Goal: Information Seeking & Learning: Learn about a topic

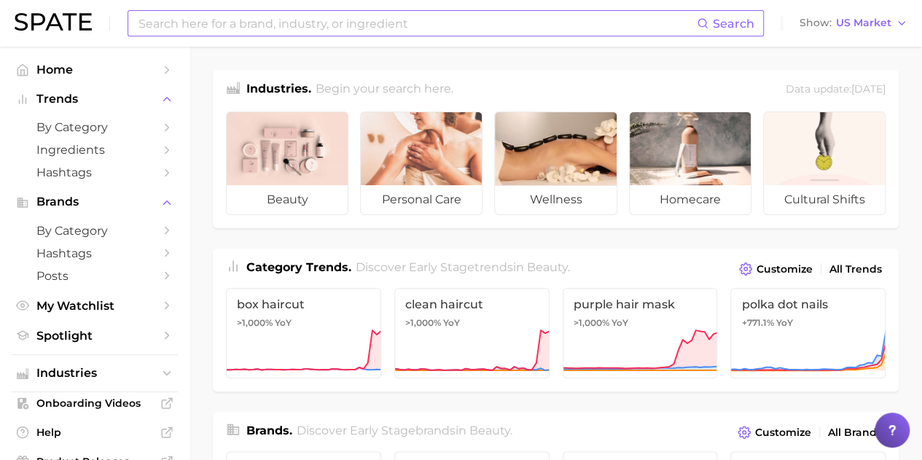
click at [241, 29] on input at bounding box center [417, 23] width 560 height 25
type input "marshmallow powder"
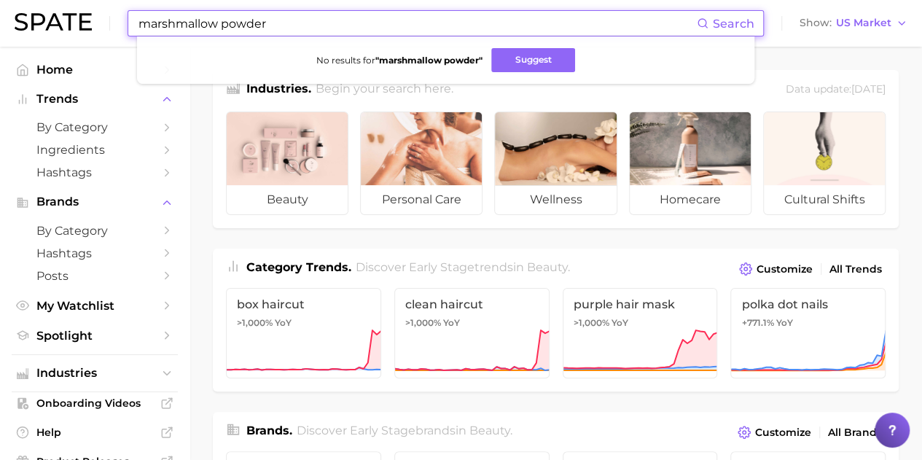
click at [241, 29] on input "marshmallow powder" at bounding box center [417, 23] width 560 height 25
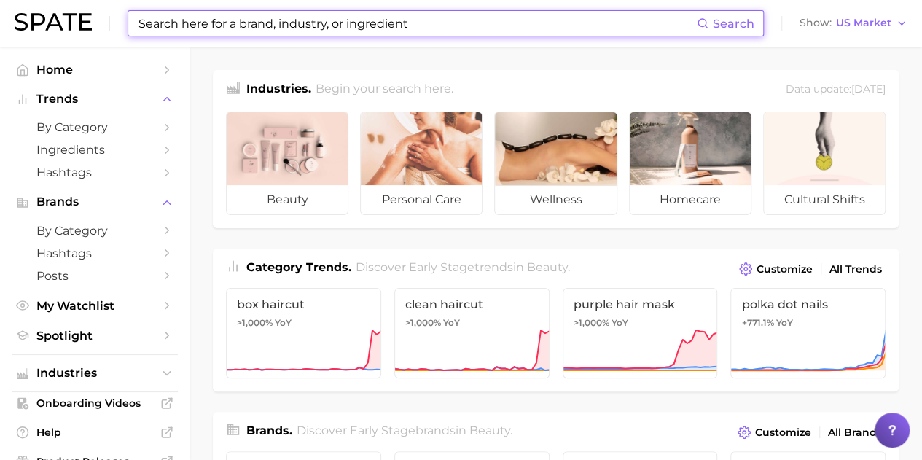
click at [295, 23] on input at bounding box center [417, 23] width 560 height 25
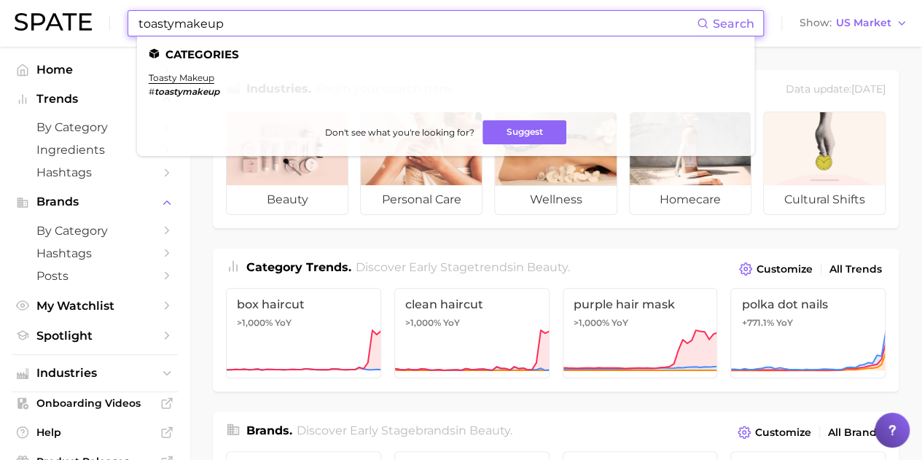
type input "toastymakeup"
click at [171, 84] on li "toasty makeup # toastymakeup" at bounding box center [184, 84] width 71 height 25
click at [172, 74] on link "toasty makeup" at bounding box center [182, 77] width 66 height 11
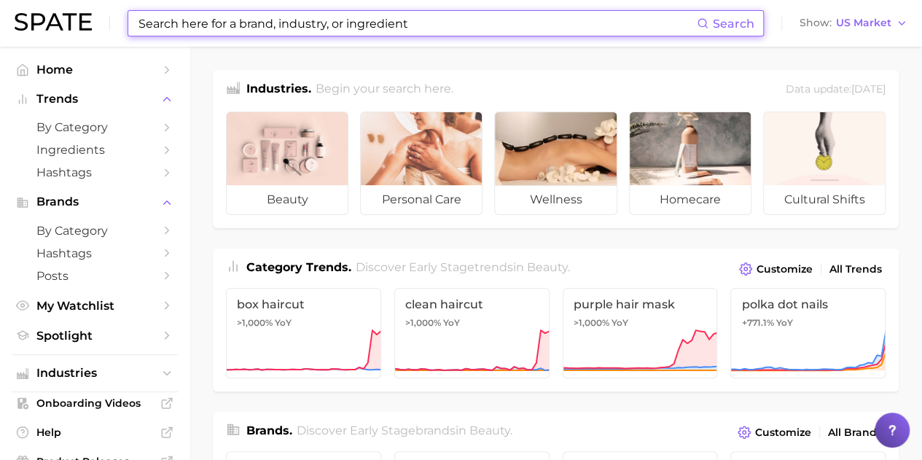
click at [350, 15] on input at bounding box center [417, 23] width 560 height 25
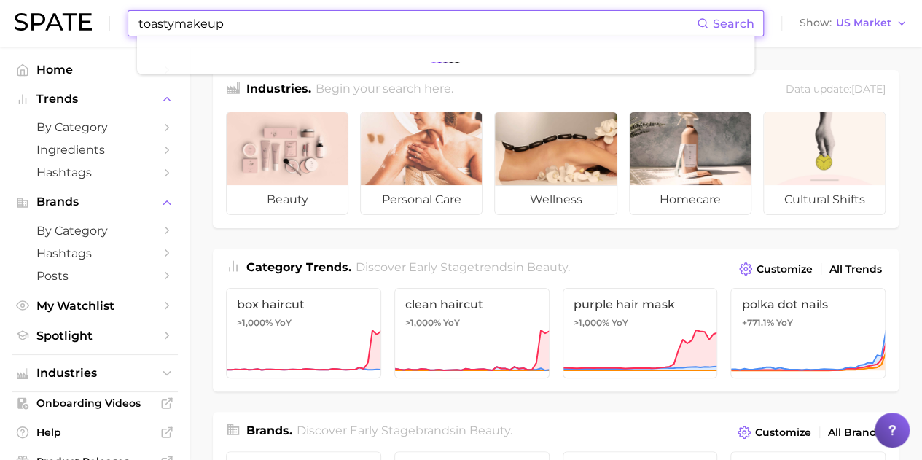
type input "toastymakeup"
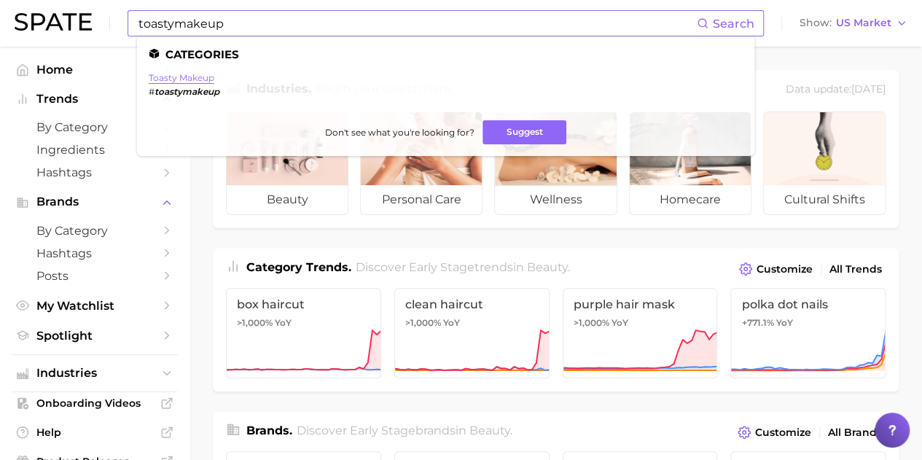
click at [198, 79] on link "toasty makeup" at bounding box center [182, 77] width 66 height 11
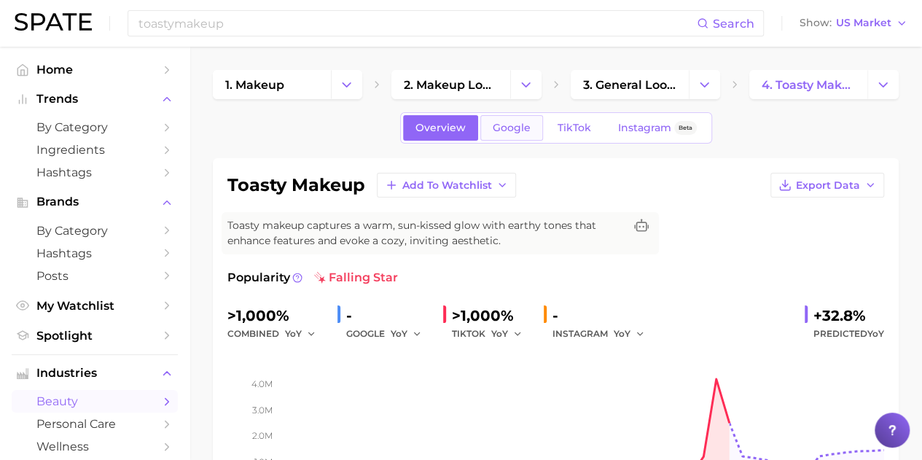
click at [496, 122] on span "Google" at bounding box center [512, 128] width 38 height 12
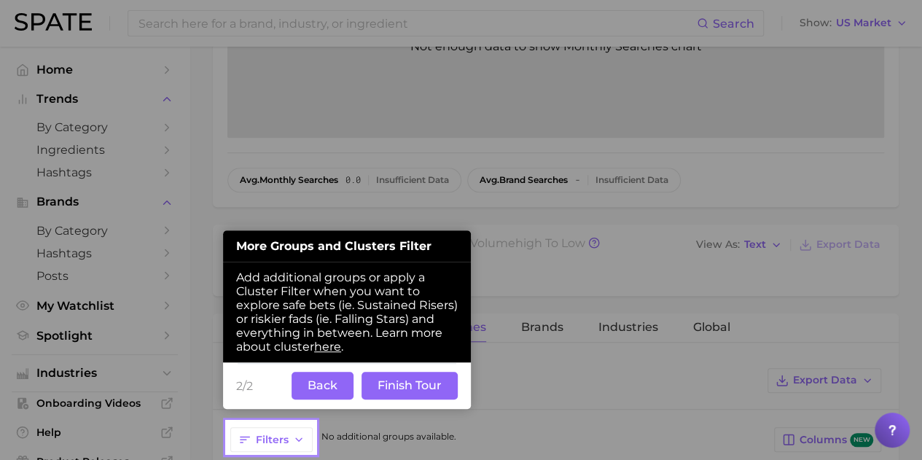
scroll to position [405, 0]
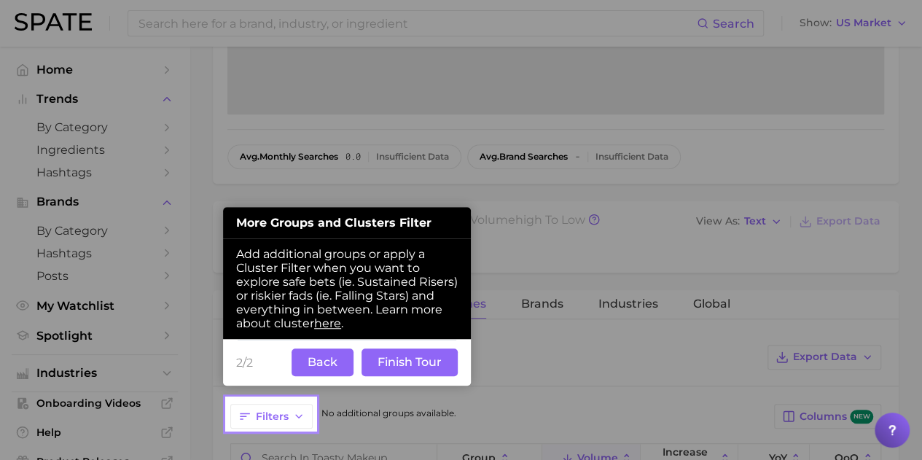
click at [341, 360] on button "Back" at bounding box center [323, 363] width 62 height 28
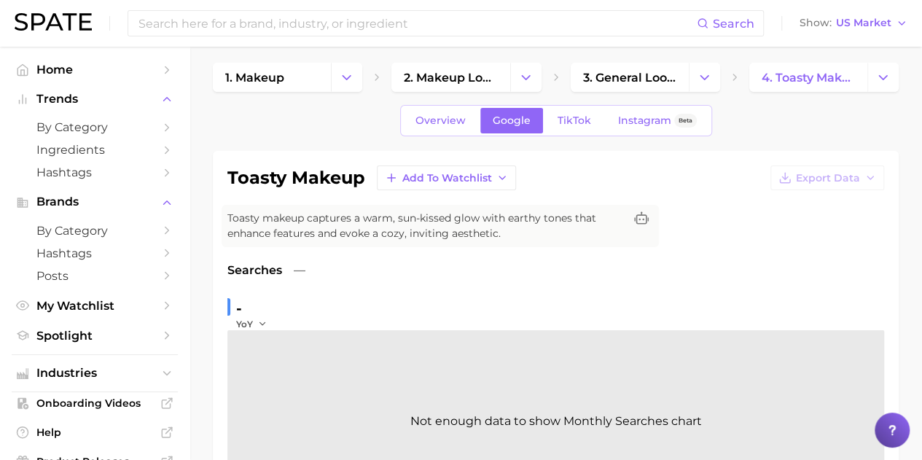
scroll to position [0, 0]
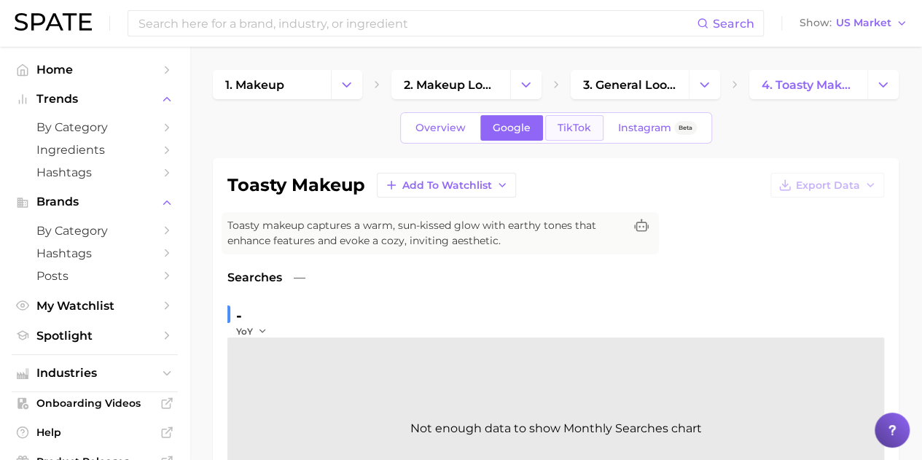
click at [567, 132] on span "TikTok" at bounding box center [575, 128] width 34 height 12
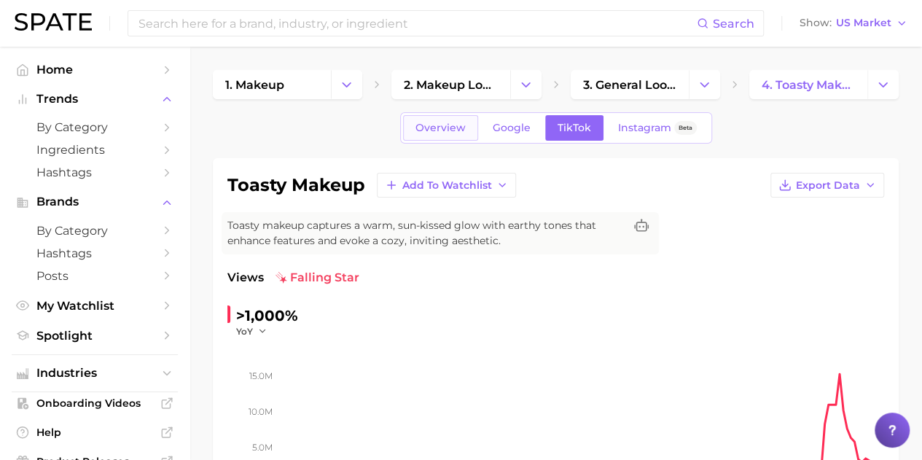
click at [433, 134] on link "Overview" at bounding box center [440, 128] width 75 height 26
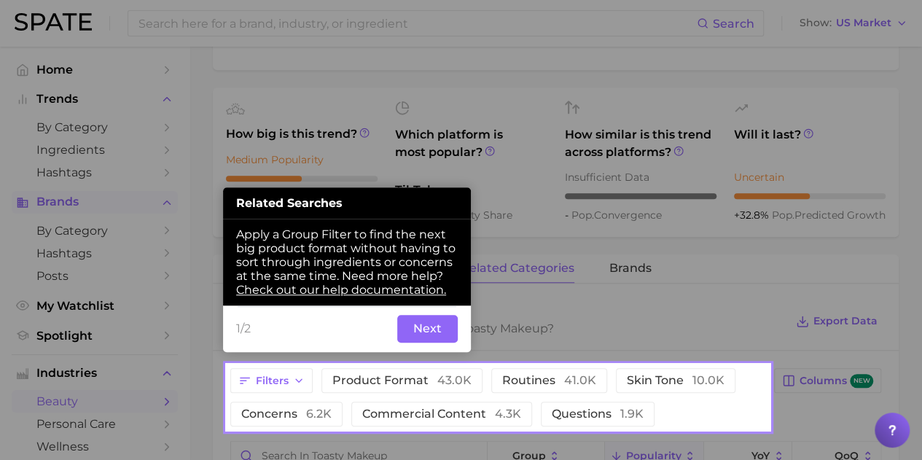
scroll to position [472, 0]
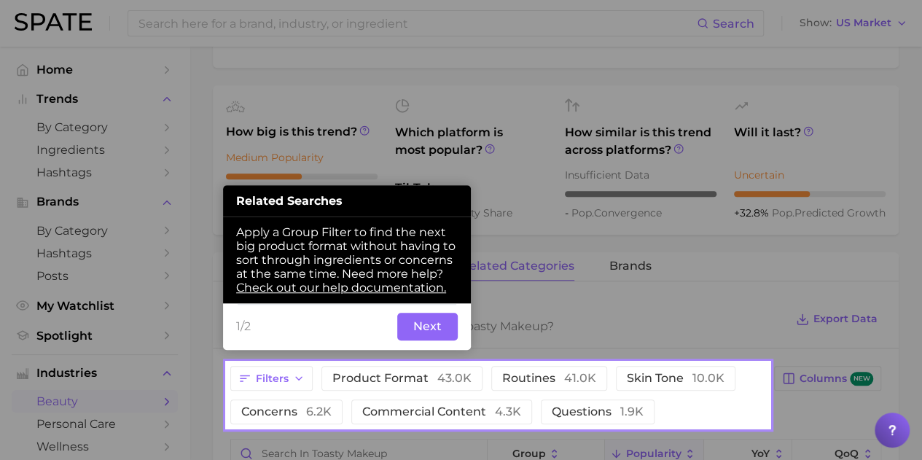
click at [427, 332] on button "Next" at bounding box center [427, 327] width 61 height 28
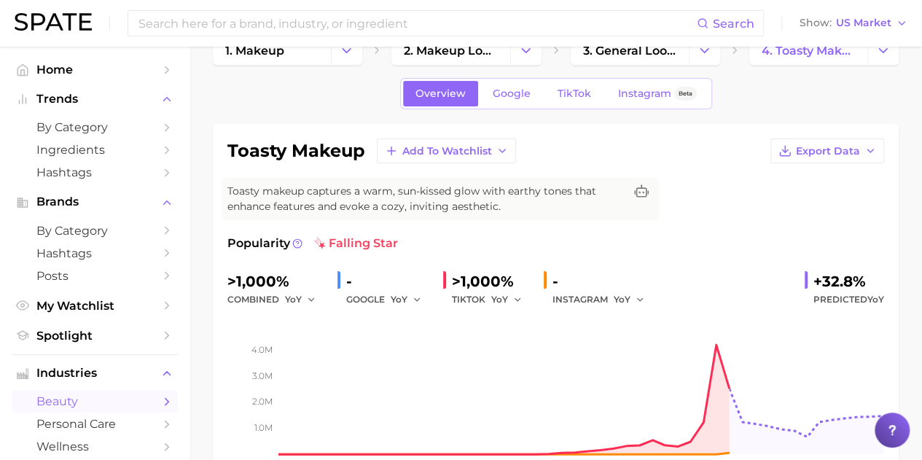
scroll to position [0, 0]
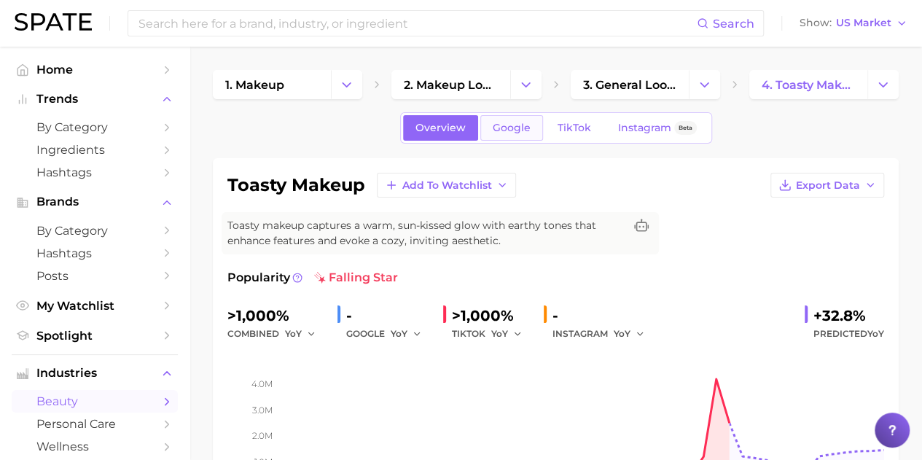
click at [531, 136] on link "Google" at bounding box center [512, 128] width 63 height 26
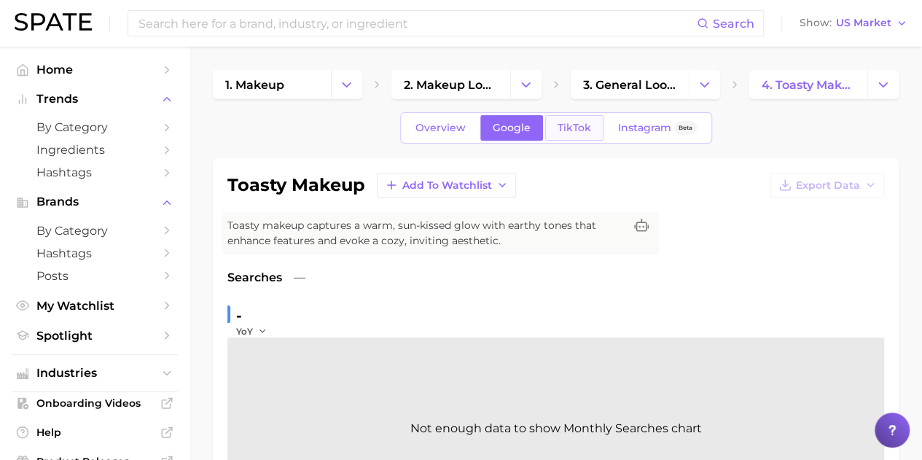
click at [572, 120] on link "TikTok" at bounding box center [574, 128] width 58 height 26
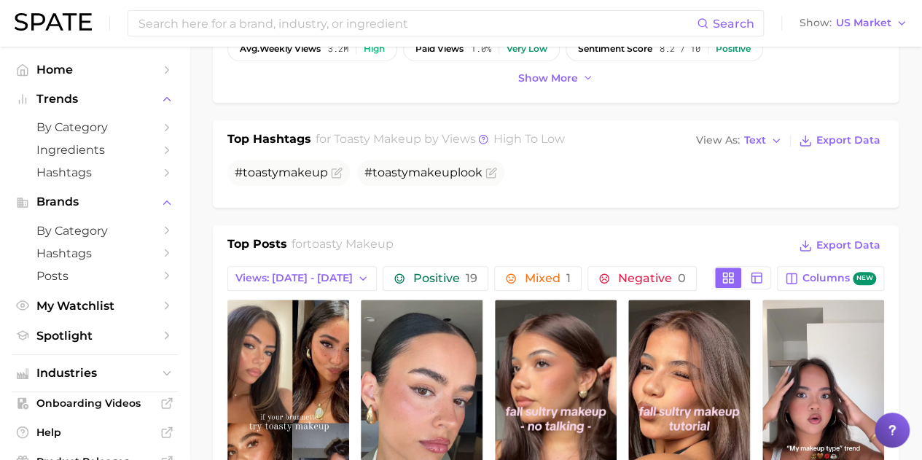
scroll to position [500, 0]
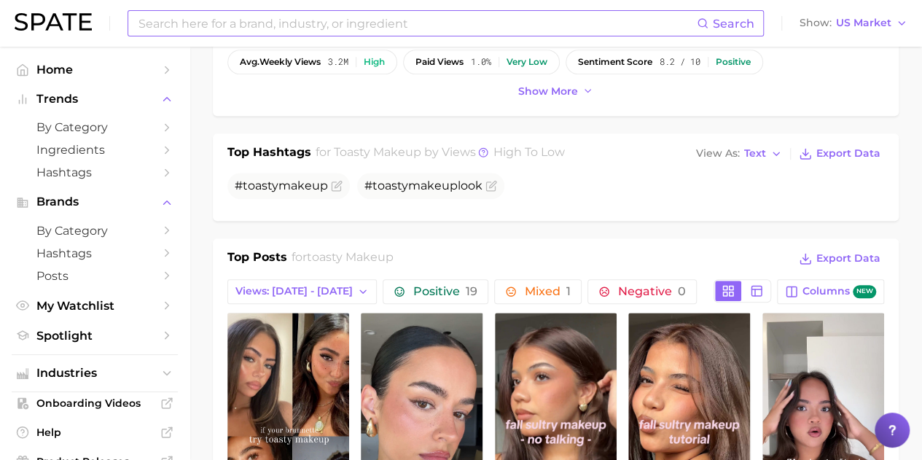
click at [245, 20] on input at bounding box center [417, 23] width 560 height 25
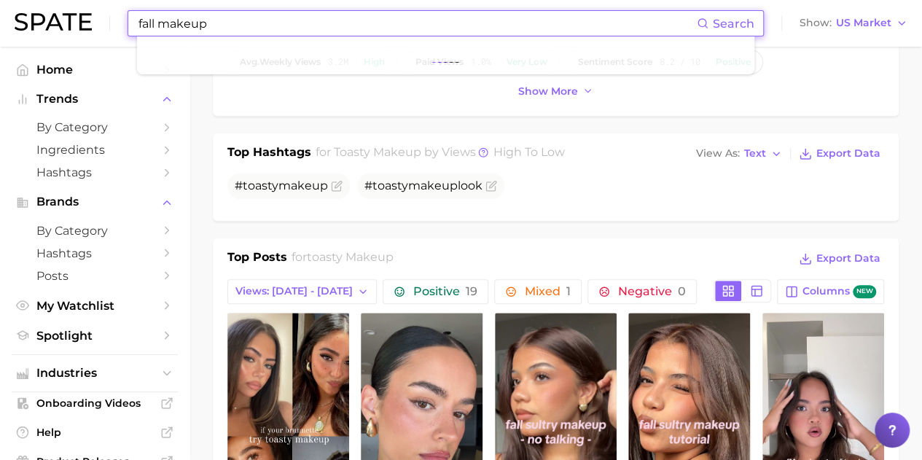
type input "fall makeup"
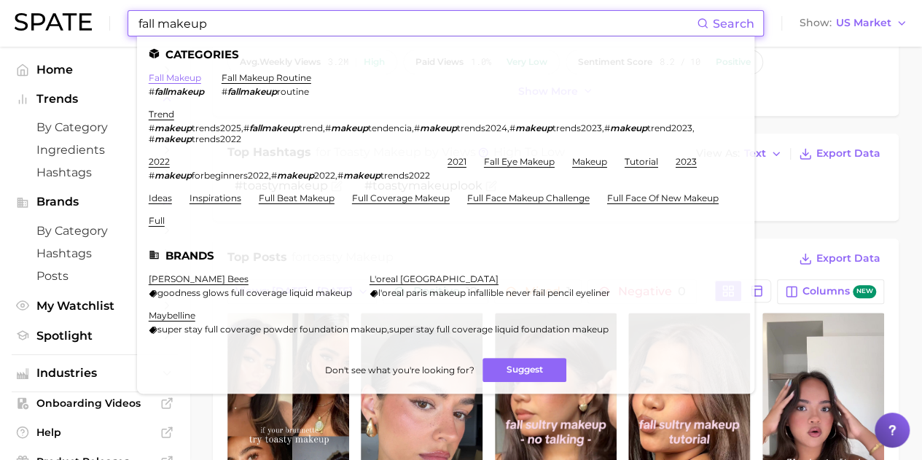
click at [190, 82] on link "fall makeup" at bounding box center [175, 77] width 53 height 11
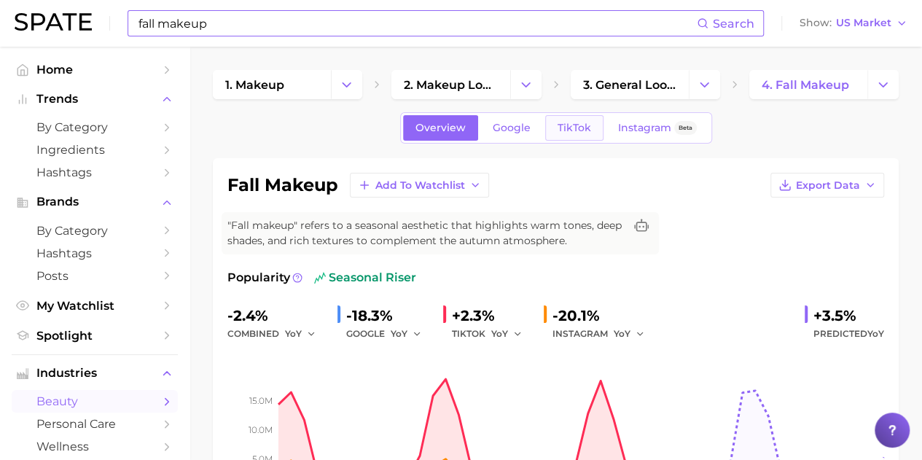
click at [551, 136] on link "TikTok" at bounding box center [574, 128] width 58 height 26
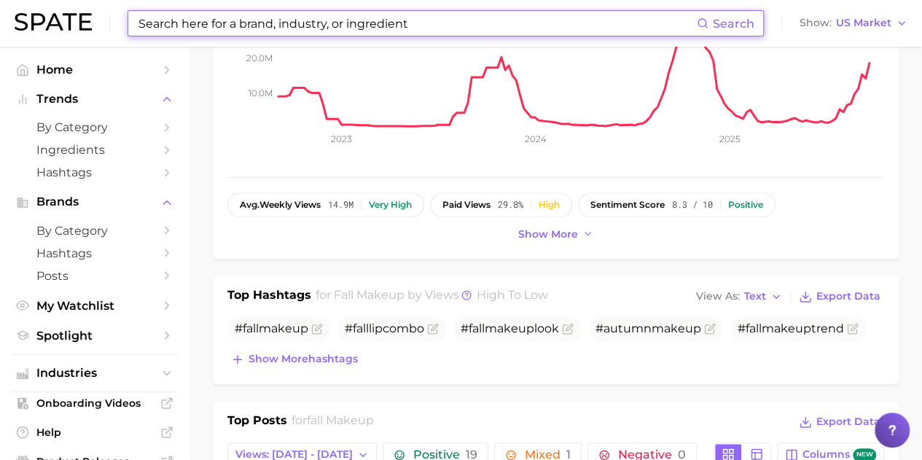
scroll to position [350, 0]
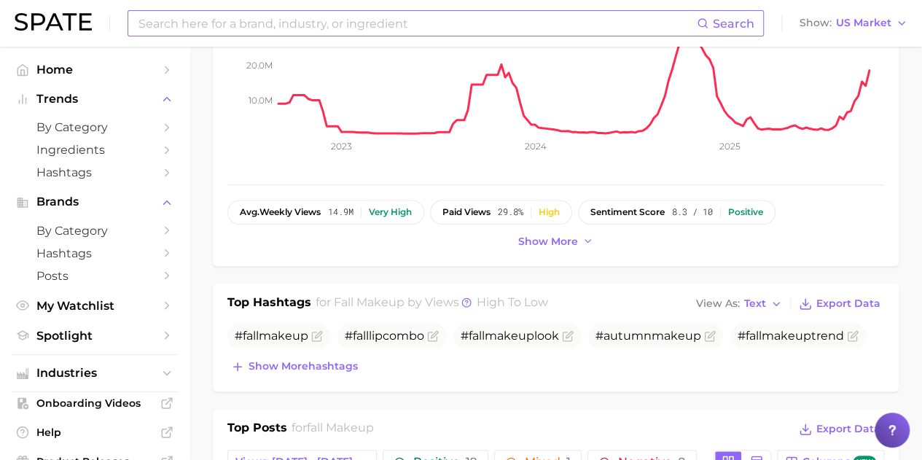
click at [240, 9] on div "Search Show US Market" at bounding box center [461, 23] width 893 height 47
click at [240, 20] on input at bounding box center [417, 23] width 560 height 25
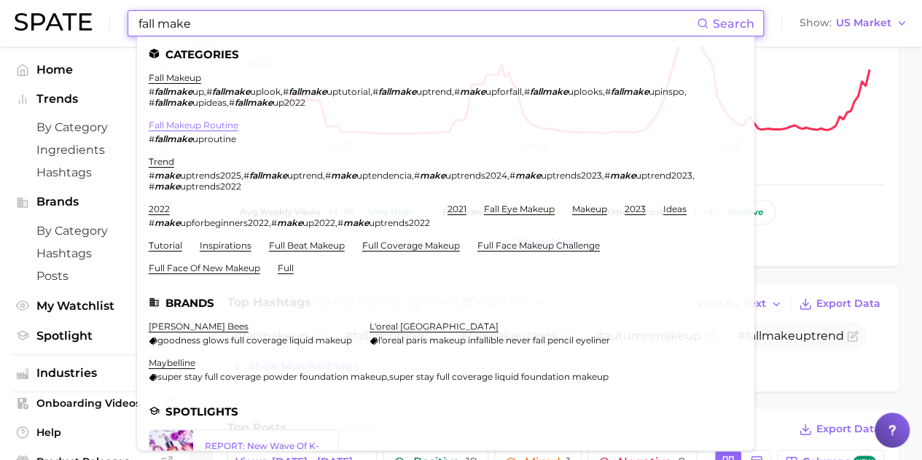
type input "fall make"
click at [224, 128] on link "fall makeup routine" at bounding box center [194, 125] width 90 height 11
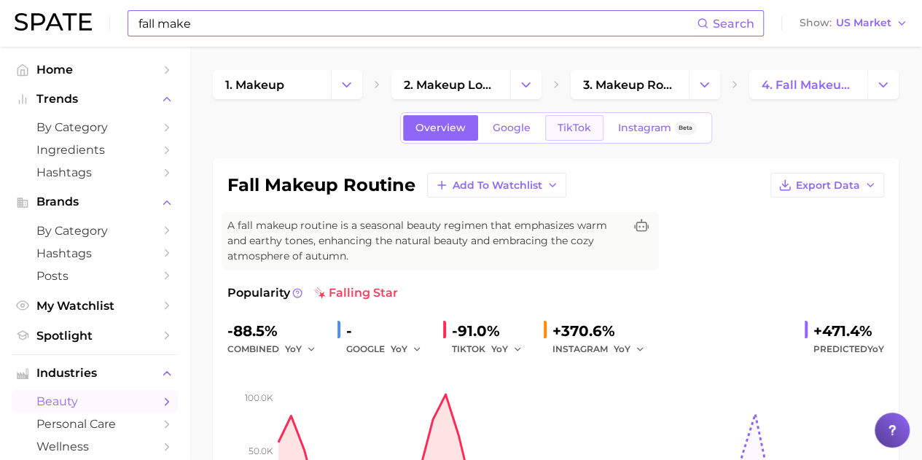
click at [562, 135] on link "TikTok" at bounding box center [574, 128] width 58 height 26
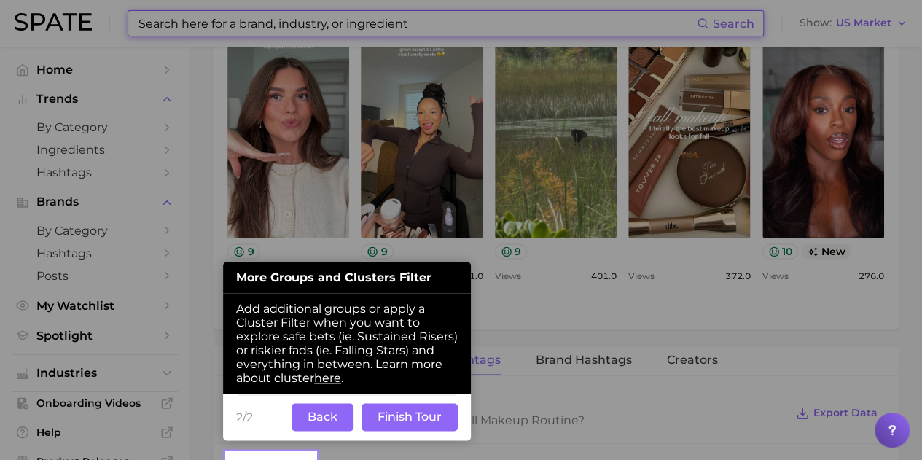
scroll to position [889, 0]
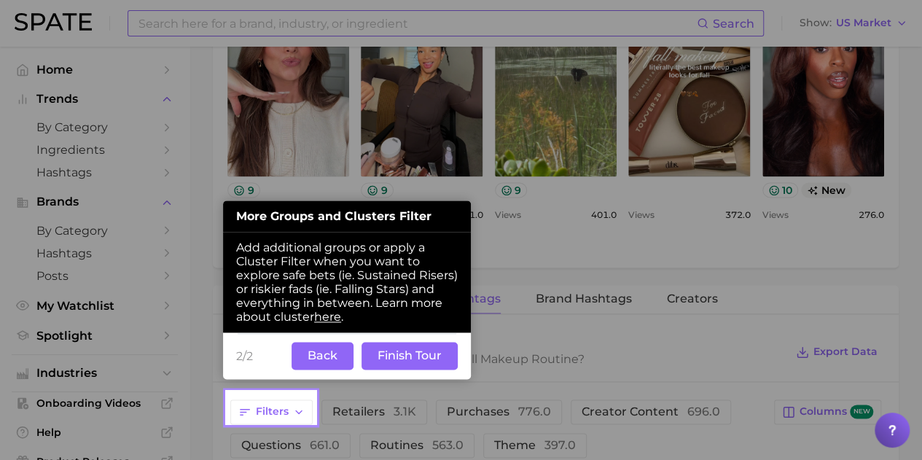
click at [332, 352] on button "Back" at bounding box center [323, 356] width 62 height 28
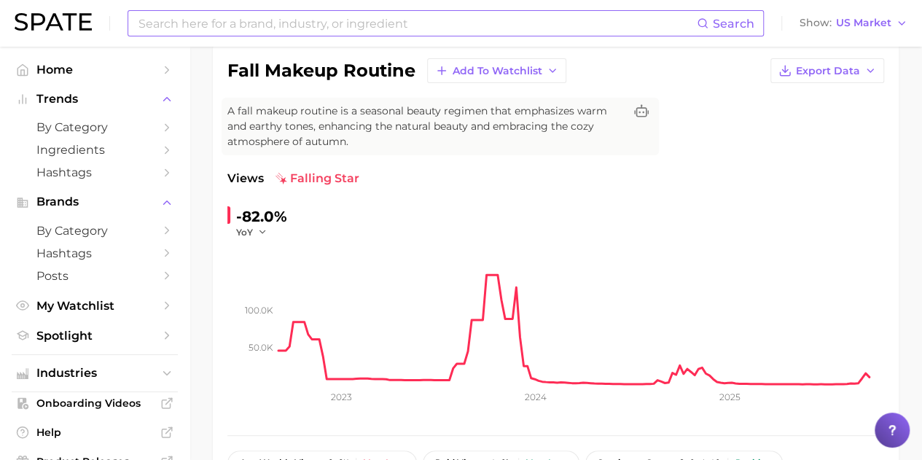
scroll to position [219, 0]
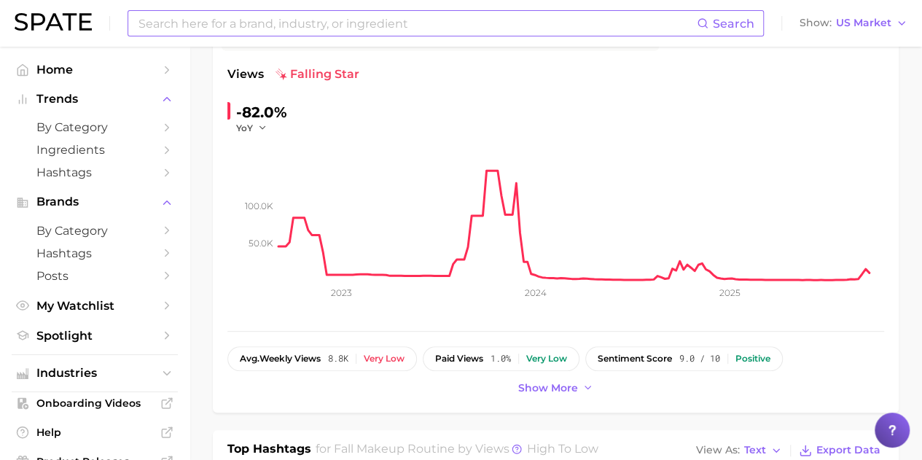
click at [310, 20] on input at bounding box center [417, 23] width 560 height 25
type input "eyeshadow stick"
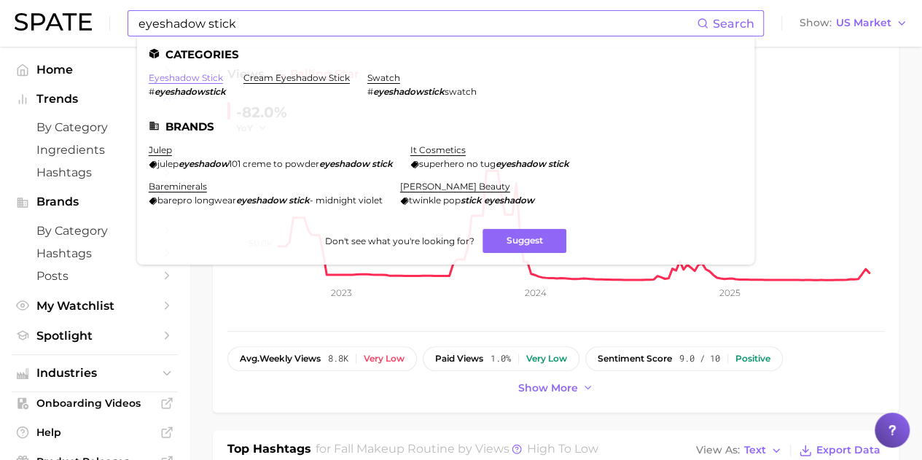
drag, startPoint x: 189, startPoint y: 75, endPoint x: 218, endPoint y: 68, distance: 30.1
click at [189, 75] on link "eyeshadow stick" at bounding box center [186, 77] width 74 height 11
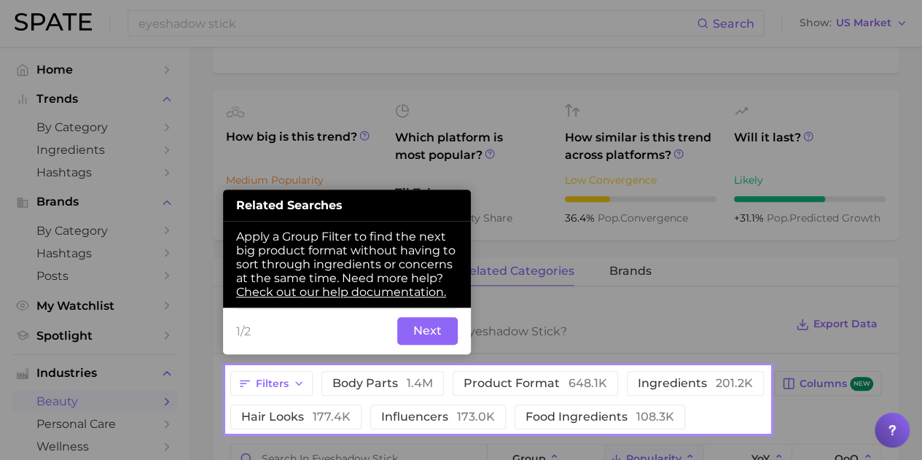
scroll to position [468, 0]
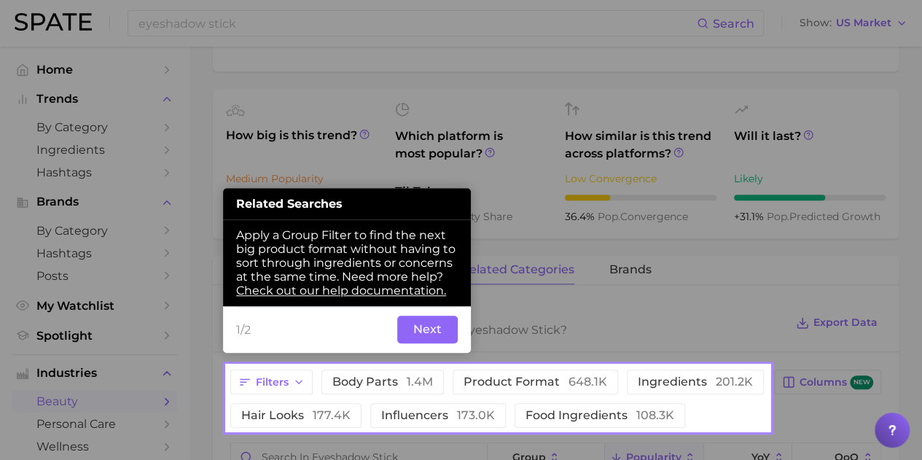
click at [445, 327] on button "Next" at bounding box center [427, 330] width 61 height 28
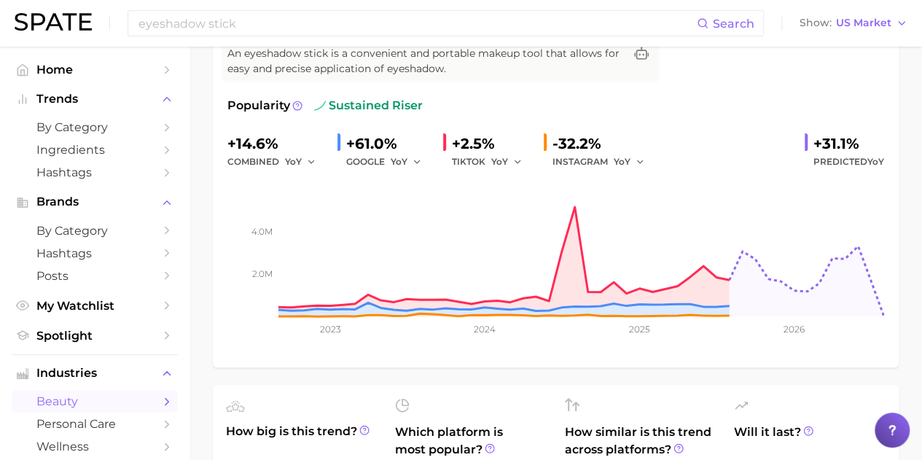
scroll to position [0, 0]
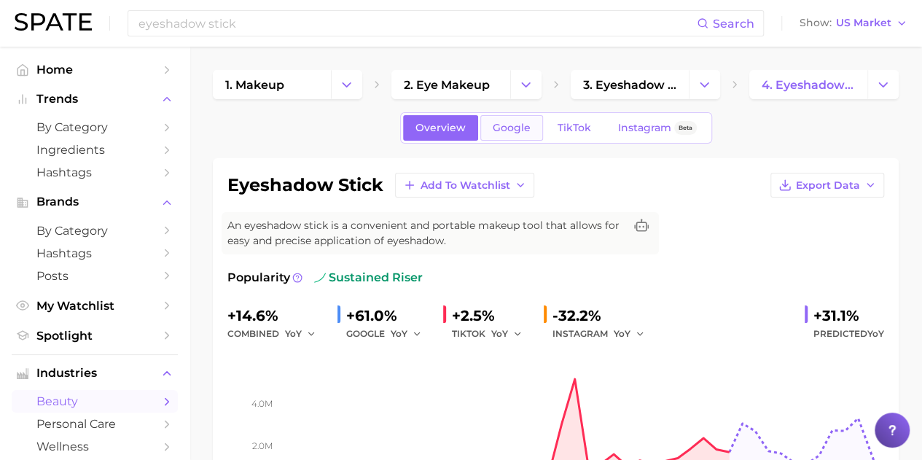
click at [491, 133] on link "Google" at bounding box center [512, 128] width 63 height 26
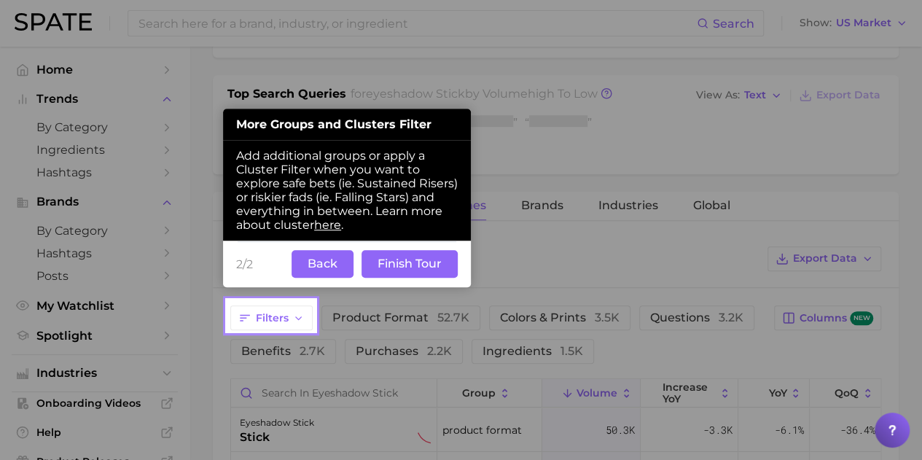
scroll to position [550, 0]
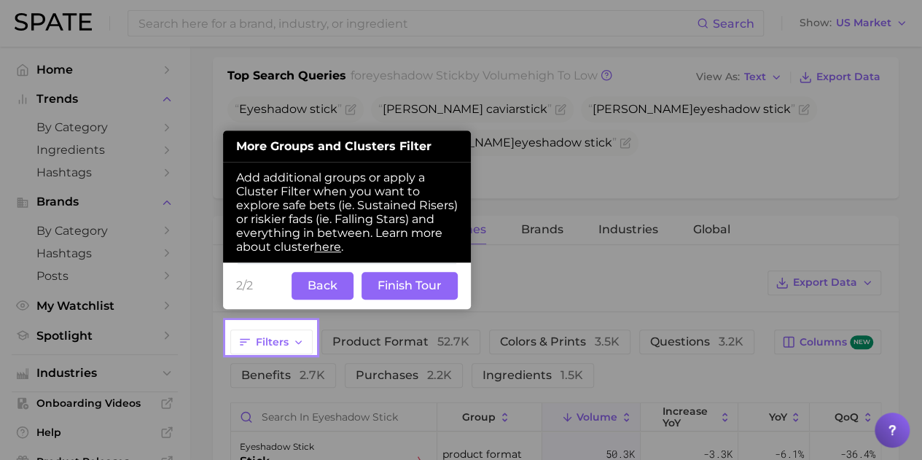
click at [410, 282] on button "Finish Tour" at bounding box center [410, 286] width 96 height 28
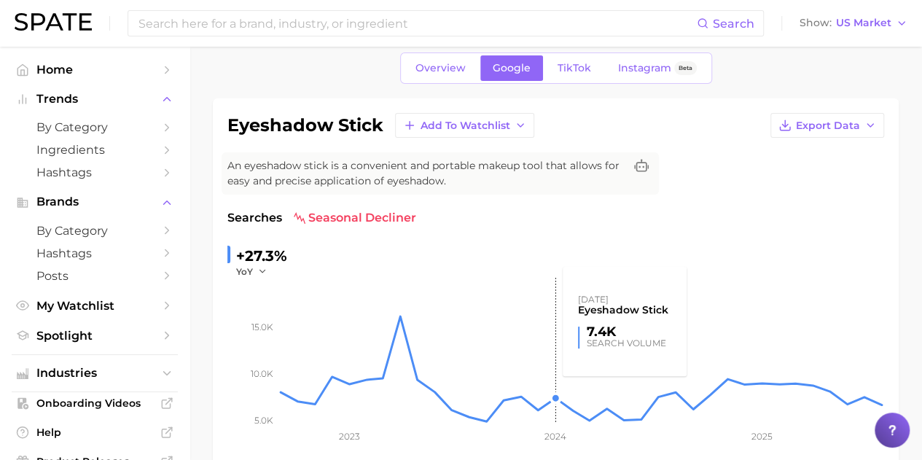
scroll to position [0, 0]
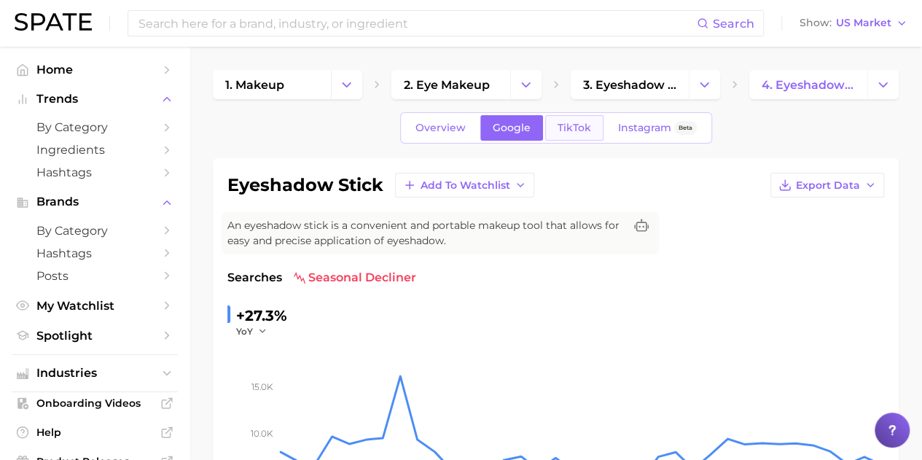
click at [562, 123] on span "TikTok" at bounding box center [575, 128] width 34 height 12
